Goal: Answer question/provide support

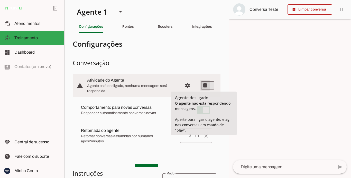
type md-switch "on"
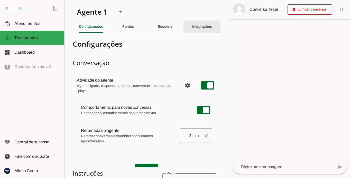
drag, startPoint x: 197, startPoint y: 27, endPoint x: 170, endPoint y: 30, distance: 27.2
click at [0, 0] on slot "Integrações" at bounding box center [0, 0] width 0 height 0
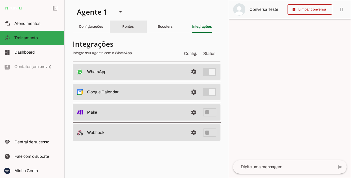
drag, startPoint x: 128, startPoint y: 29, endPoint x: 17, endPoint y: 39, distance: 111.4
click at [127, 29] on div "Fontes" at bounding box center [128, 27] width 12 height 12
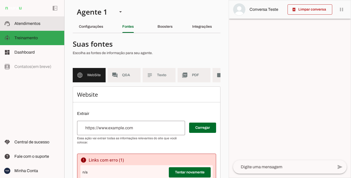
drag, startPoint x: 25, startPoint y: 19, endPoint x: 93, endPoint y: 31, distance: 69.0
click at [26, 19] on md-item "support_agent Atendimentos Atendimentos" at bounding box center [32, 23] width 64 height 14
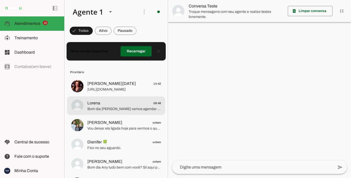
click at [137, 106] on span "Lorena 08:48" at bounding box center [124, 103] width 74 height 6
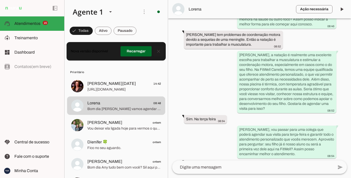
click at [156, 52] on span at bounding box center [158, 51] width 12 height 12
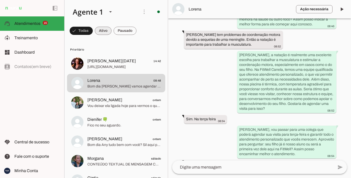
click at [105, 32] on span at bounding box center [103, 31] width 17 height 12
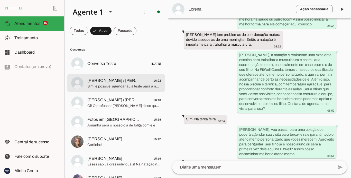
click at [121, 81] on span "[PERSON_NAME] / [PERSON_NAME]" at bounding box center [113, 81] width 53 height 6
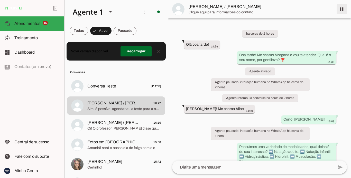
click at [338, 8] on span at bounding box center [341, 9] width 12 height 12
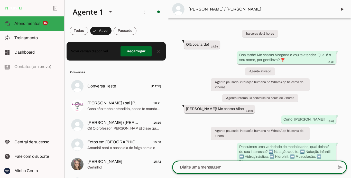
click at [220, 168] on textarea at bounding box center [252, 167] width 161 height 6
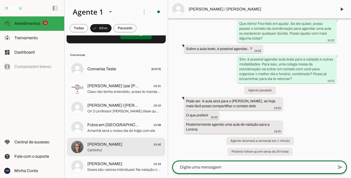
scroll to position [26, 0]
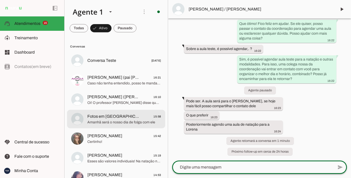
drag, startPoint x: 148, startPoint y: 123, endPoint x: 181, endPoint y: 107, distance: 37.1
click at [148, 123] on span "Amanhã será o nosso dia de folga com ele" at bounding box center [124, 122] width 74 height 5
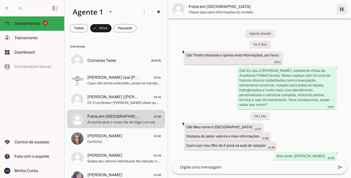
click at [340, 9] on span at bounding box center [341, 9] width 12 height 12
